Goal: Task Accomplishment & Management: Manage account settings

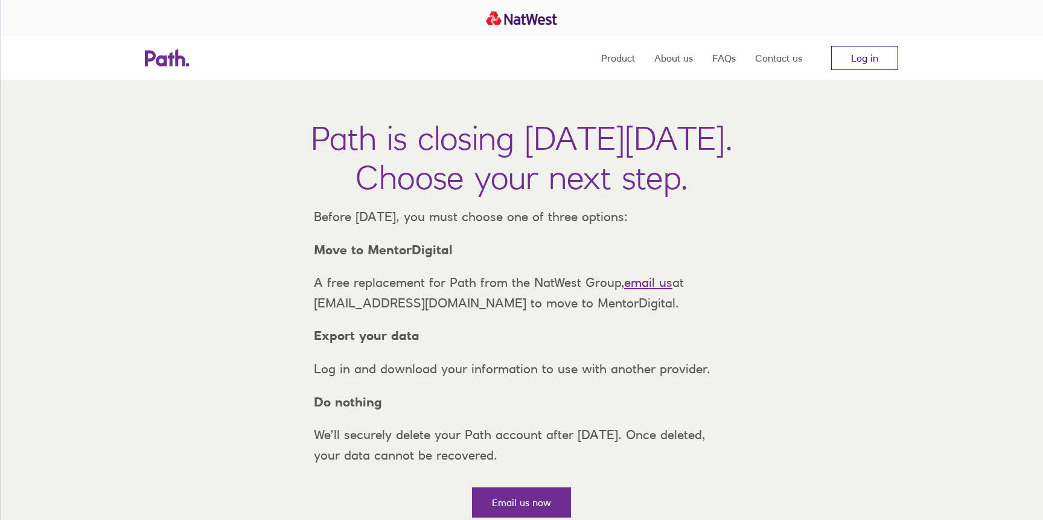
click at [876, 57] on link "Log in" at bounding box center [864, 58] width 67 height 24
click at [876, 45] on nav "Product About us FAQs Contact us Log in" at bounding box center [749, 57] width 297 height 43
click at [867, 57] on link "Log in" at bounding box center [864, 58] width 67 height 24
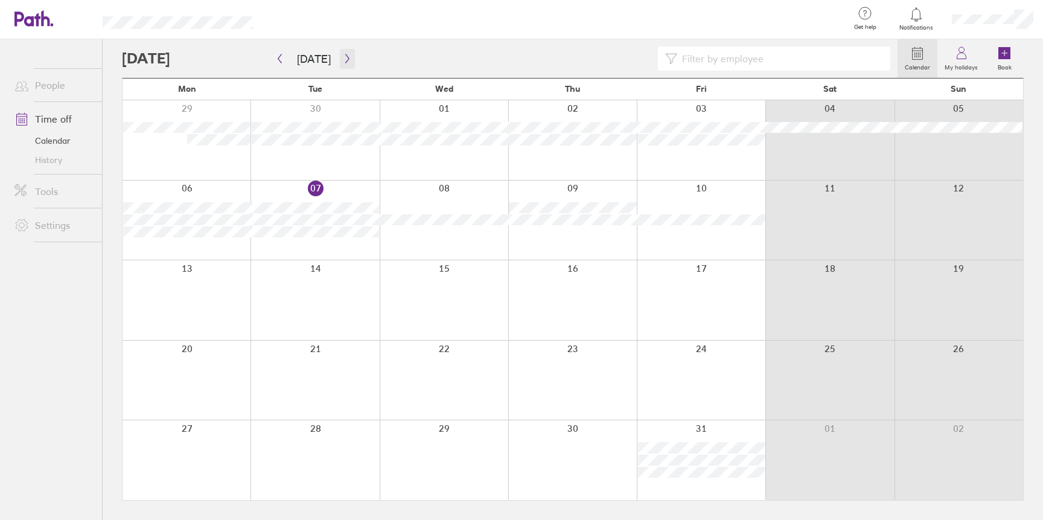
click at [345, 57] on icon "button" at bounding box center [347, 58] width 4 height 9
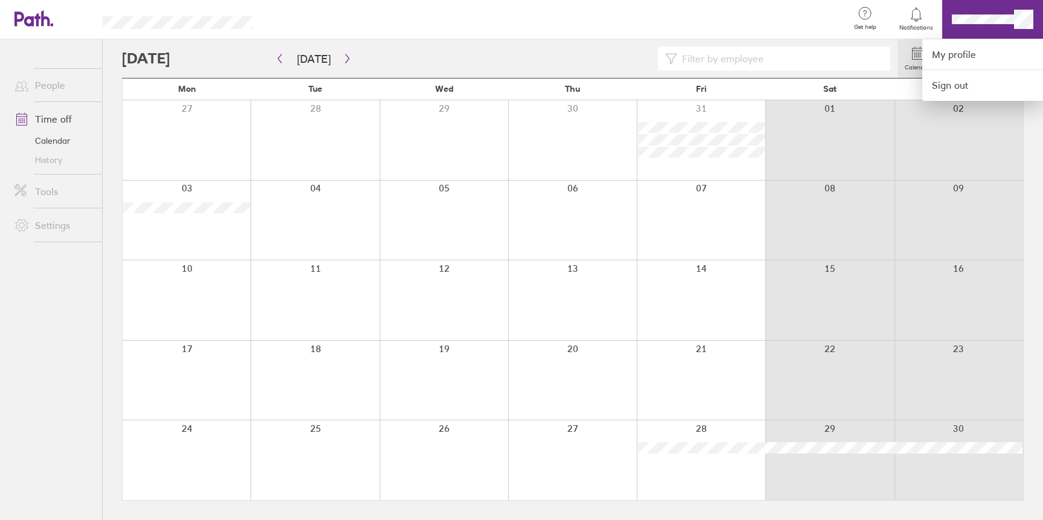
click at [954, 221] on div at bounding box center [521, 260] width 1043 height 520
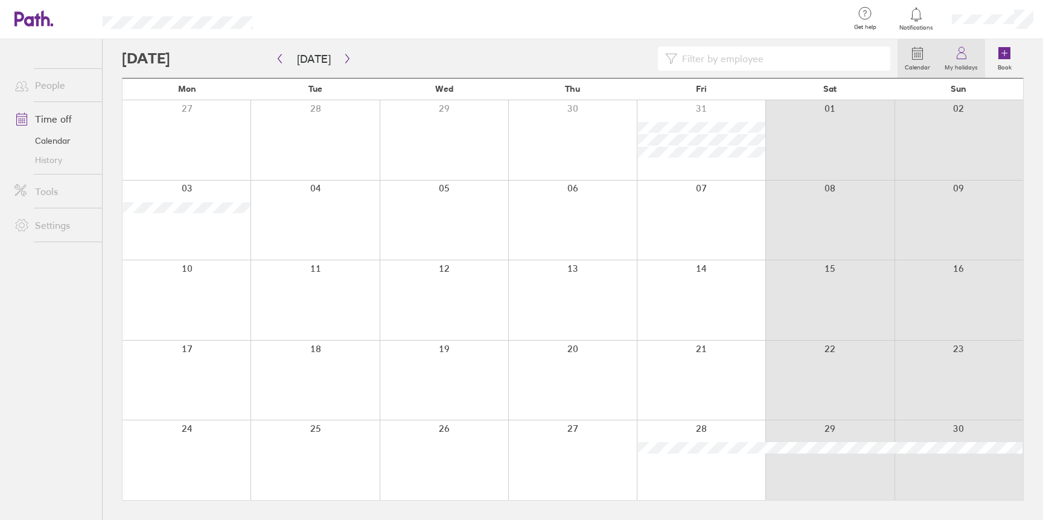
click at [969, 60] on link "My holidays" at bounding box center [961, 58] width 48 height 39
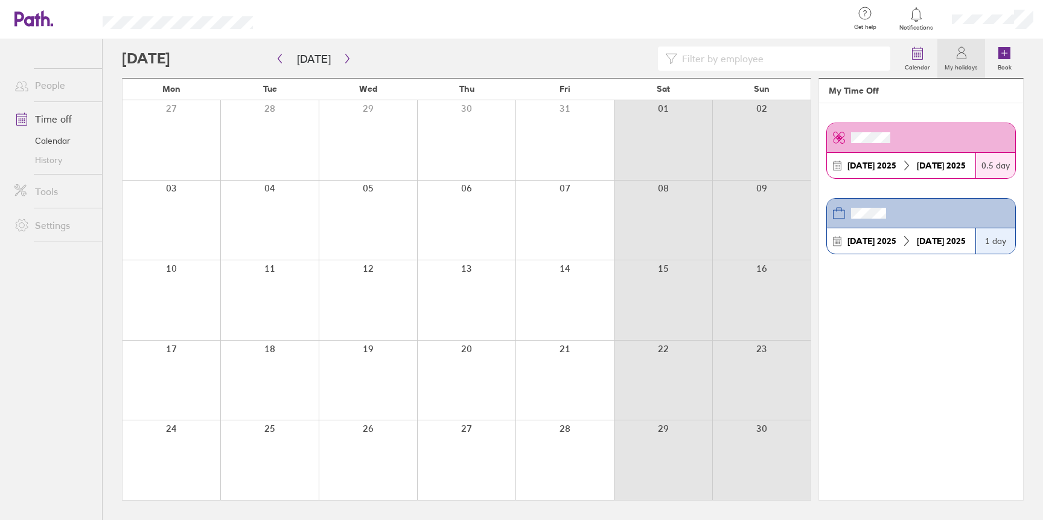
click at [961, 59] on icon at bounding box center [961, 56] width 9 height 6
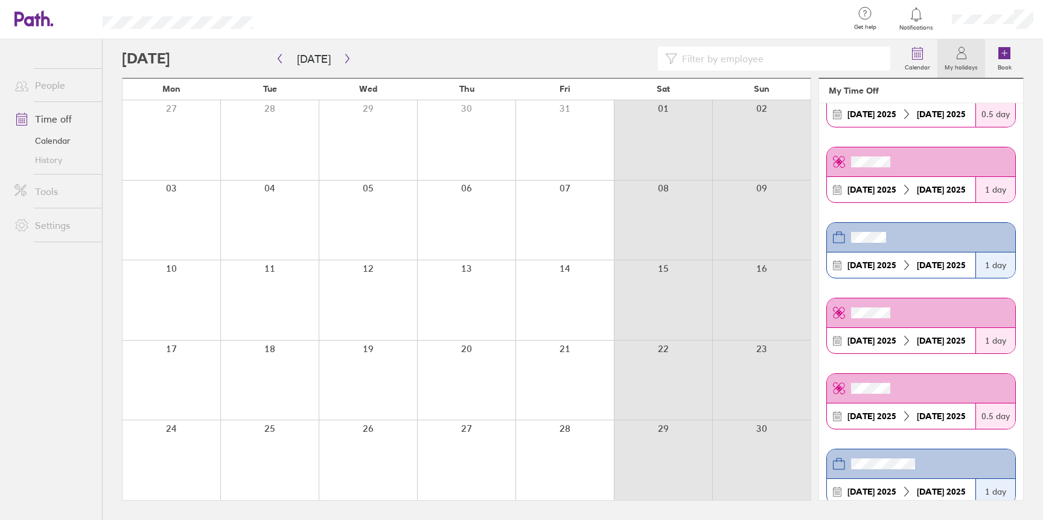
scroll to position [75, 0]
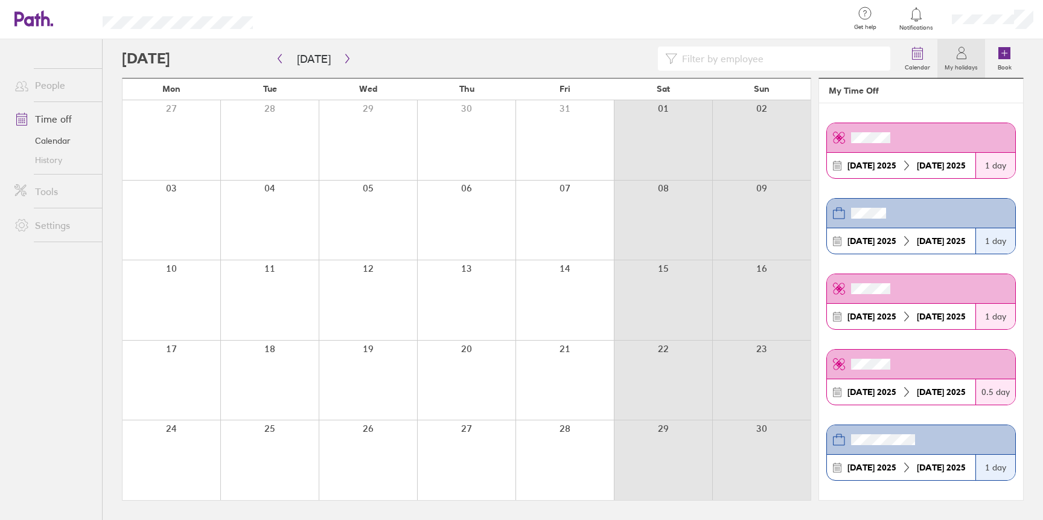
click at [961, 62] on label "My holidays" at bounding box center [961, 65] width 48 height 11
click at [973, 54] on link "My holidays" at bounding box center [961, 58] width 48 height 39
click at [564, 53] on div at bounding box center [510, 58] width 776 height 24
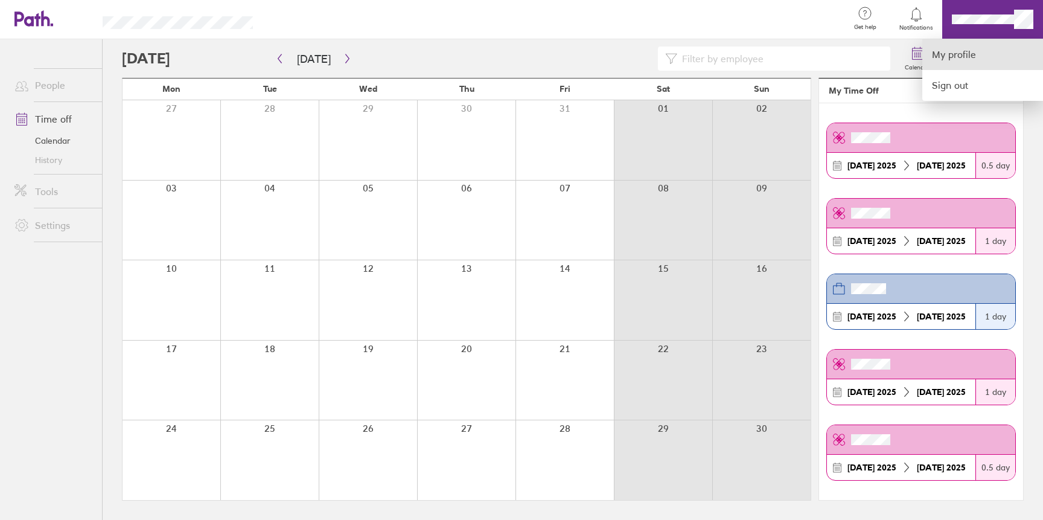
click at [969, 60] on link "My profile" at bounding box center [982, 54] width 121 height 31
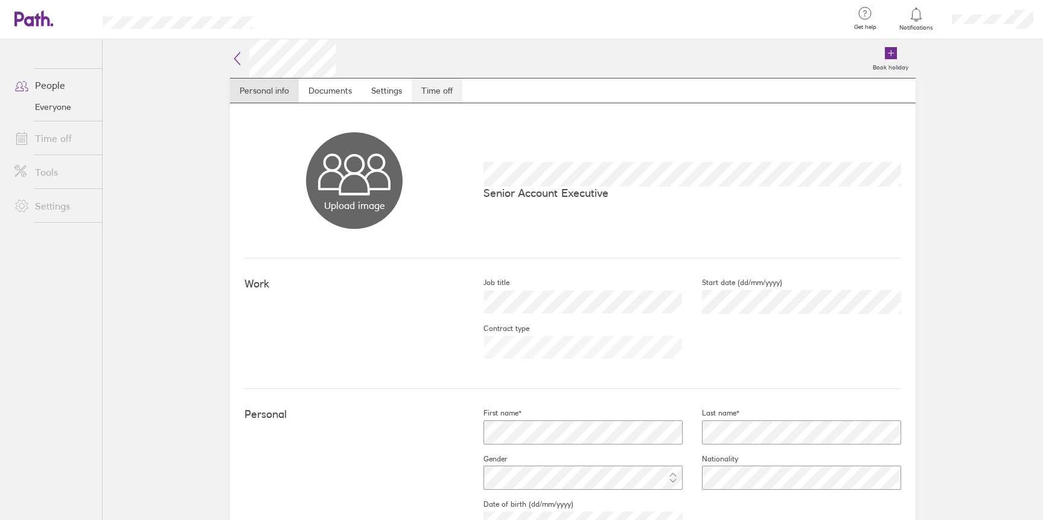
click at [440, 94] on link "Time off" at bounding box center [437, 90] width 51 height 24
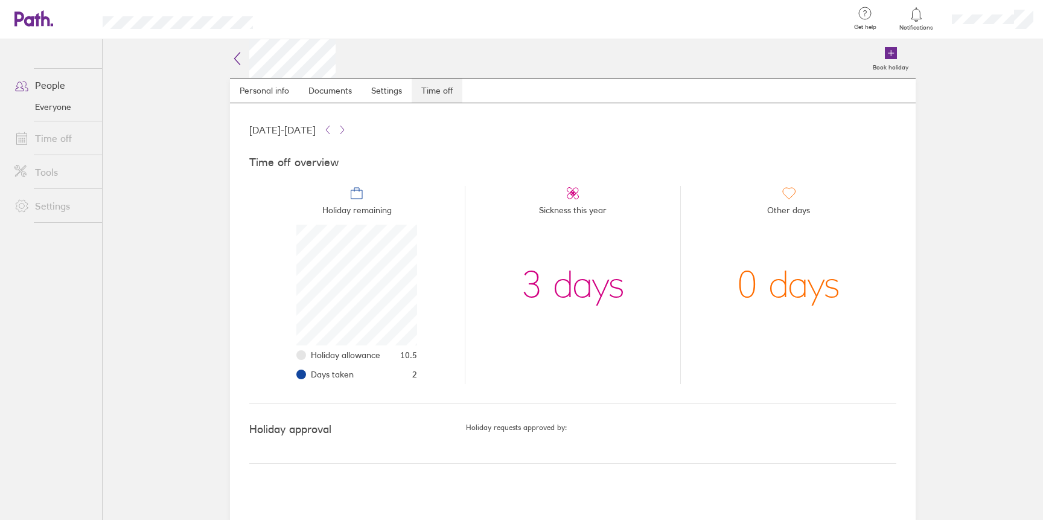
scroll to position [121, 121]
click at [413, 356] on span "10.5" at bounding box center [408, 355] width 17 height 10
click at [423, 356] on li "Holiday remaining Holiday allowance 10.5 Days taken 2" at bounding box center [356, 285] width 215 height 198
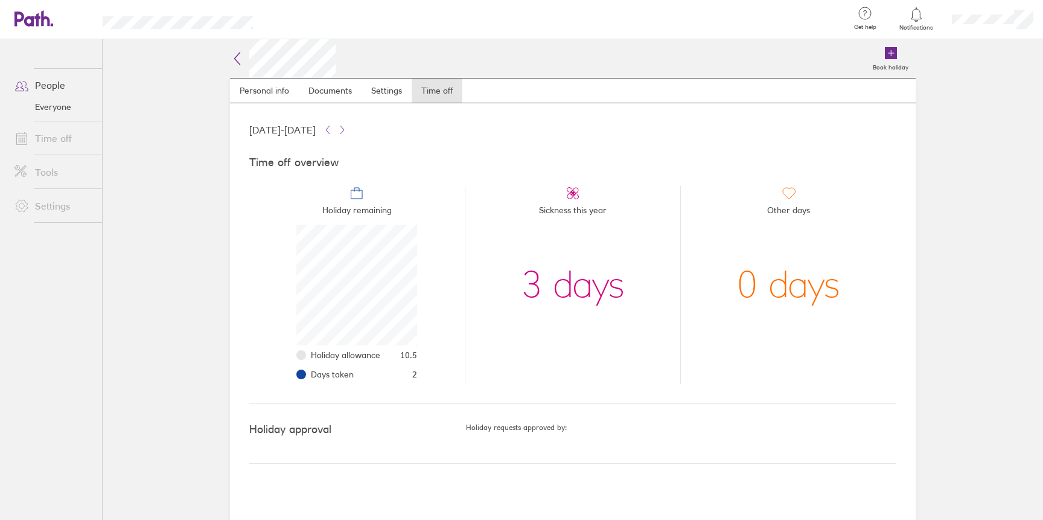
click at [409, 352] on span "10.5" at bounding box center [408, 355] width 17 height 10
click at [427, 360] on li "Holiday remaining Holiday allowance 10.5 Days taken 2" at bounding box center [356, 285] width 215 height 198
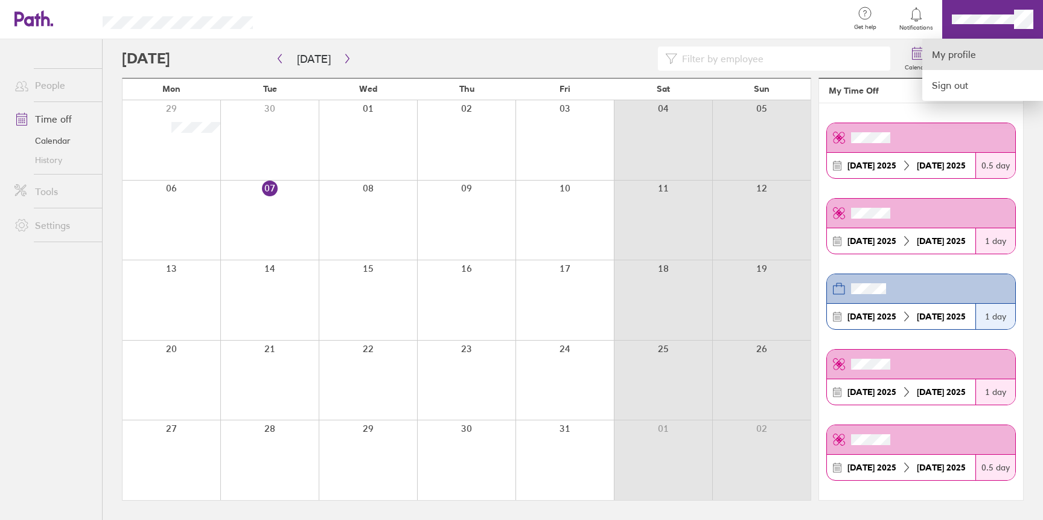
click at [969, 51] on link "My profile" at bounding box center [982, 54] width 121 height 31
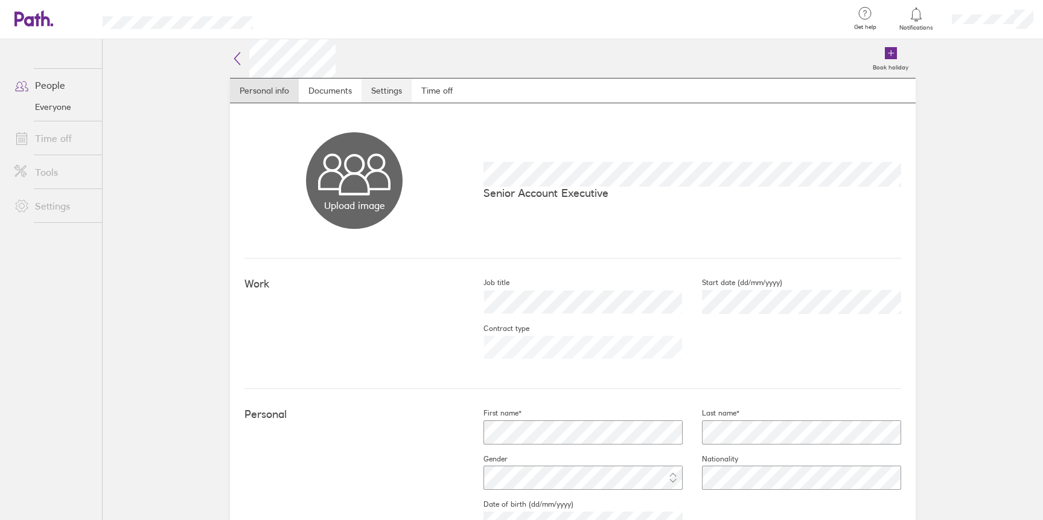
click at [406, 98] on link "Settings" at bounding box center [387, 90] width 50 height 24
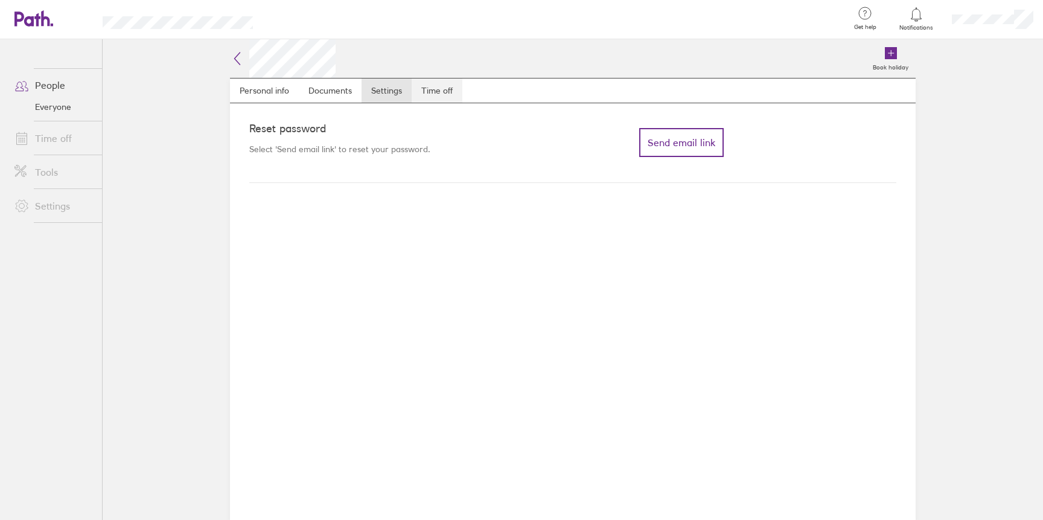
click at [438, 94] on link "Time off" at bounding box center [437, 90] width 51 height 24
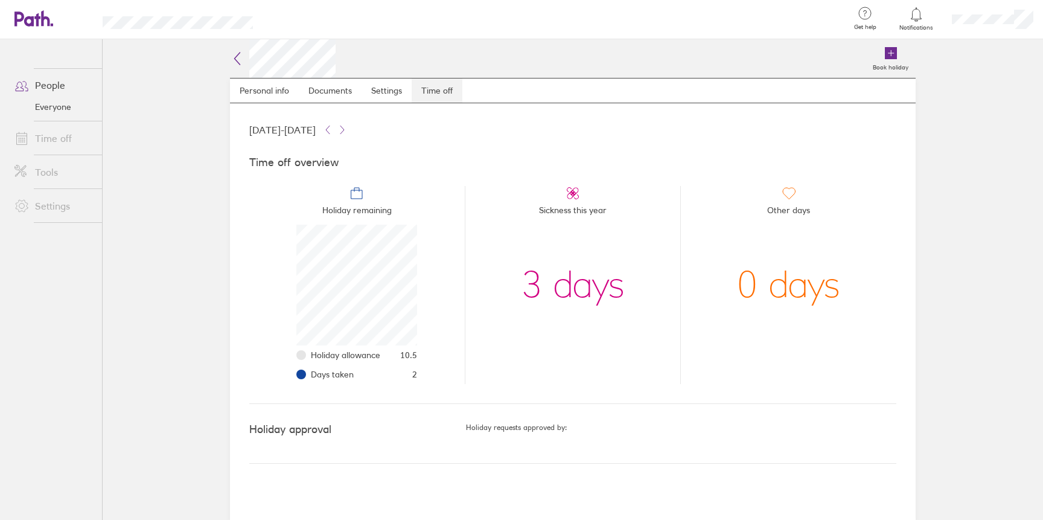
scroll to position [121, 121]
click at [232, 53] on icon at bounding box center [237, 58] width 14 height 14
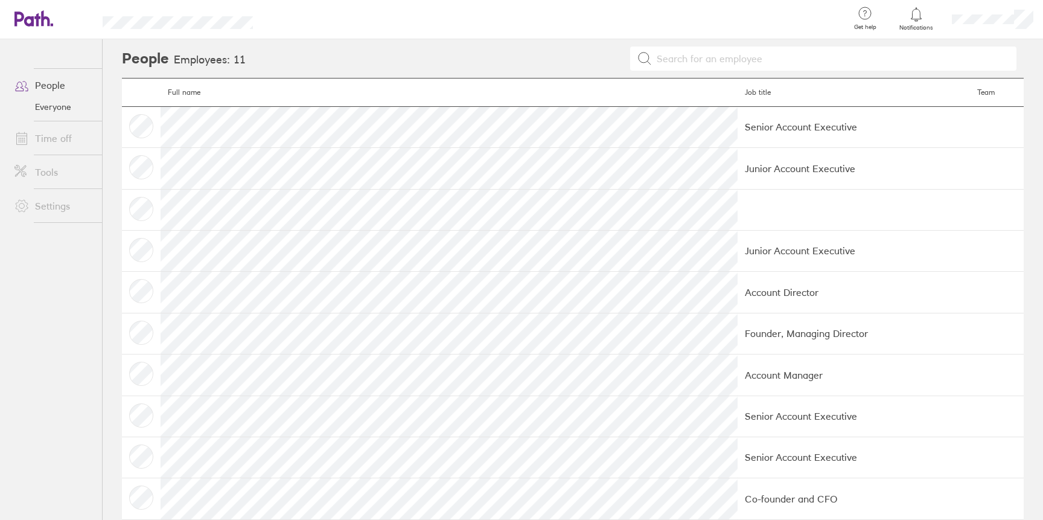
click at [49, 15] on icon at bounding box center [33, 18] width 39 height 16
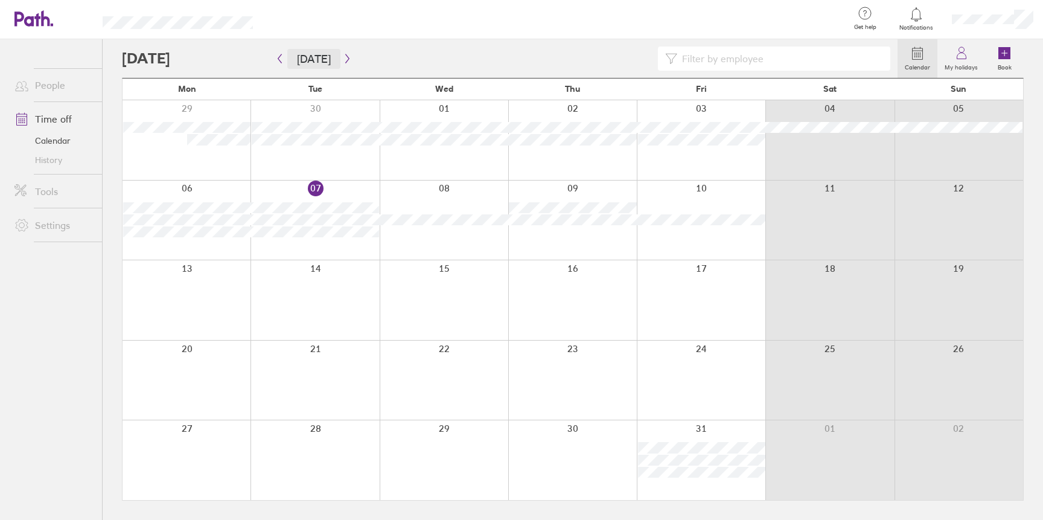
click at [332, 58] on button "[DATE]" at bounding box center [313, 59] width 53 height 20
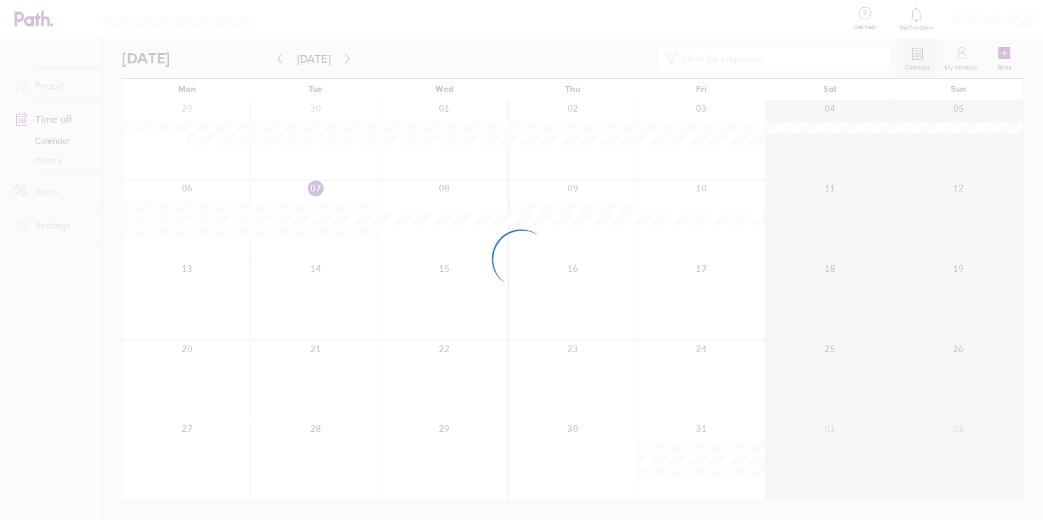
click at [350, 59] on div at bounding box center [521, 260] width 1043 height 520
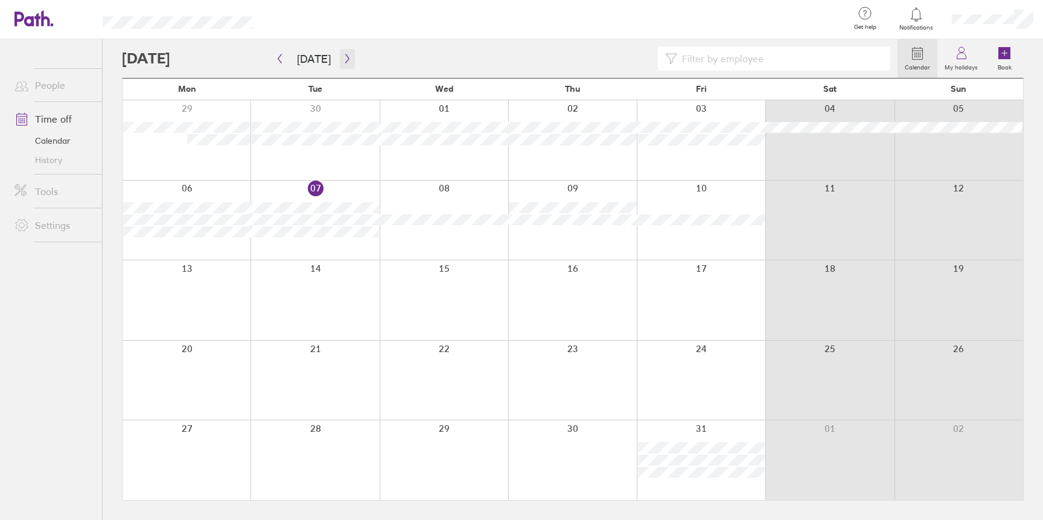
click at [346, 51] on button "button" at bounding box center [347, 59] width 15 height 20
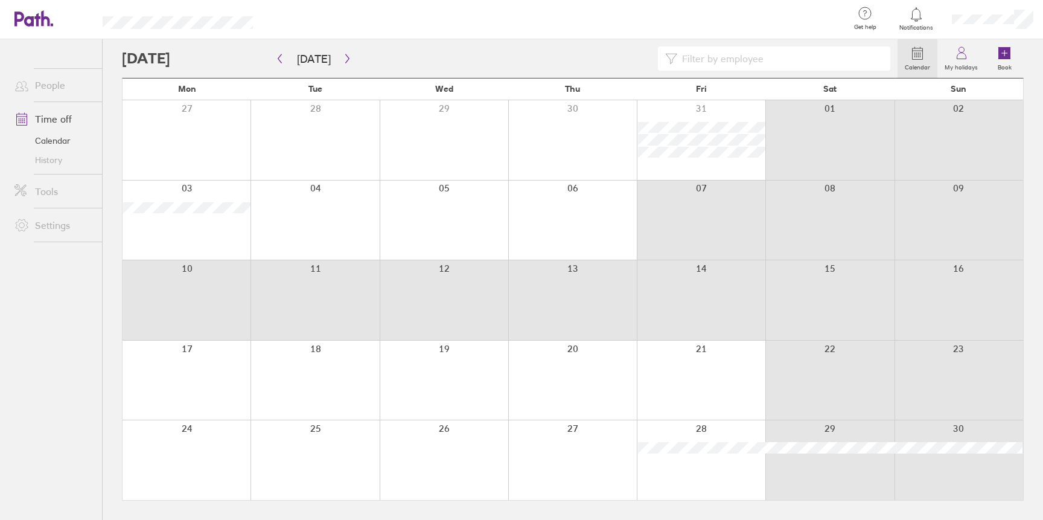
drag, startPoint x: 713, startPoint y: 228, endPoint x: 646, endPoint y: 290, distance: 91.4
click at [640, 292] on div "Mon Tue Wed Thu Fri Sat Sun 27 28 29 30 31 01 02 03 04 05 06 07 08 09 10 11 12 …" at bounding box center [573, 289] width 902 height 422
